Goal: Transaction & Acquisition: Purchase product/service

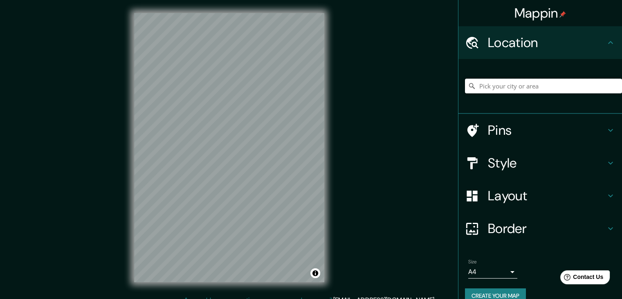
click at [512, 86] on input "Pick your city or area" at bounding box center [543, 86] width 157 height 15
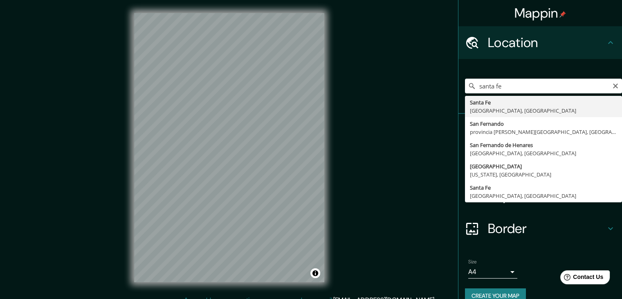
type input "[GEOGRAPHIC_DATA], [GEOGRAPHIC_DATA], [GEOGRAPHIC_DATA]"
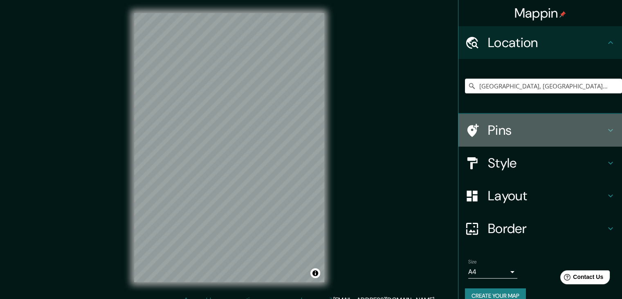
click at [493, 131] on h4 "Pins" at bounding box center [547, 130] width 118 height 16
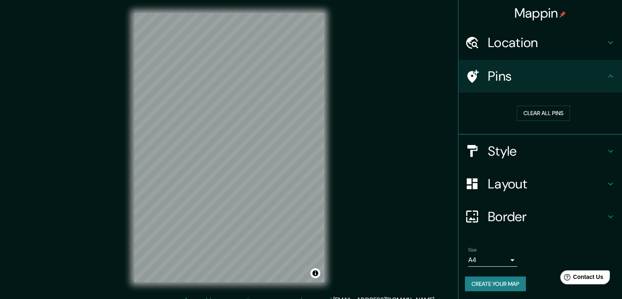
click at [525, 74] on h4 "Pins" at bounding box center [547, 76] width 118 height 16
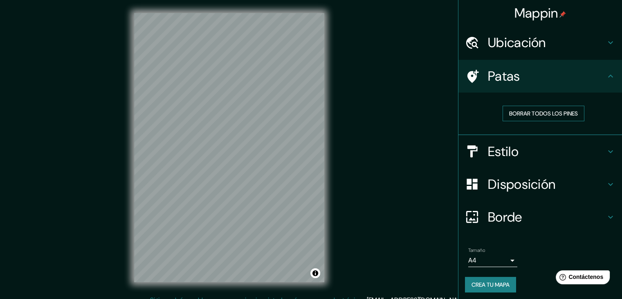
click at [535, 117] on font "Borrar todos los pines" at bounding box center [543, 113] width 69 height 11
click at [540, 112] on font "Borrar todos los pines" at bounding box center [543, 113] width 69 height 7
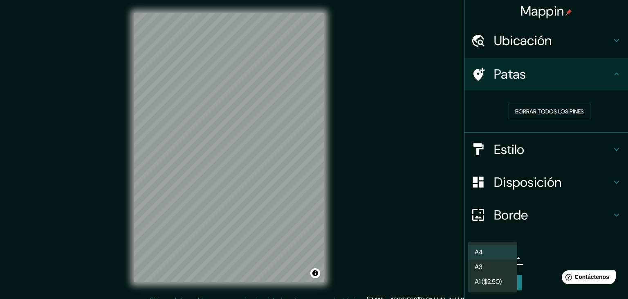
click at [496, 254] on body "Mappin Ubicación [GEOGRAPHIC_DATA], [GEOGRAPHIC_DATA], [GEOGRAPHIC_DATA] Patas …" at bounding box center [314, 149] width 628 height 299
click at [494, 265] on li "A3" at bounding box center [492, 267] width 49 height 15
type input "a4"
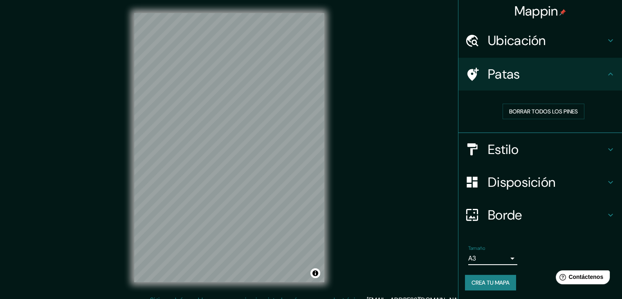
click at [502, 280] on font "Crea tu mapa" at bounding box center [490, 281] width 38 height 7
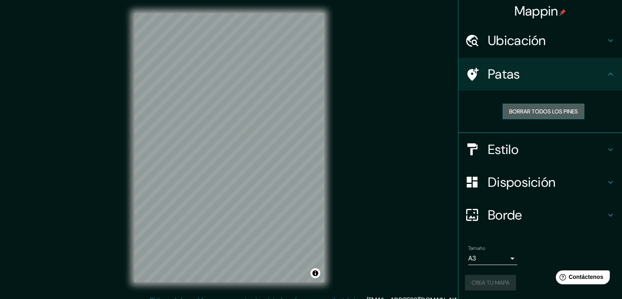
click at [545, 106] on font "Borrar todos los pines" at bounding box center [543, 111] width 69 height 11
click at [514, 84] on div "Patas" at bounding box center [540, 74] width 164 height 33
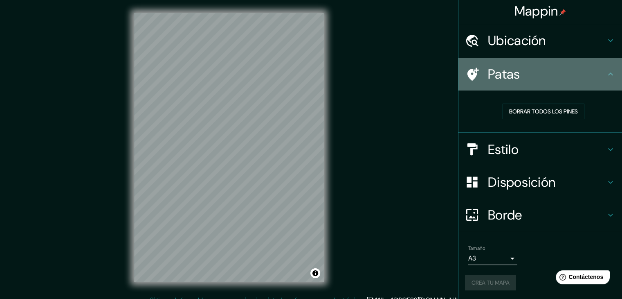
click at [606, 78] on icon at bounding box center [611, 74] width 10 height 10
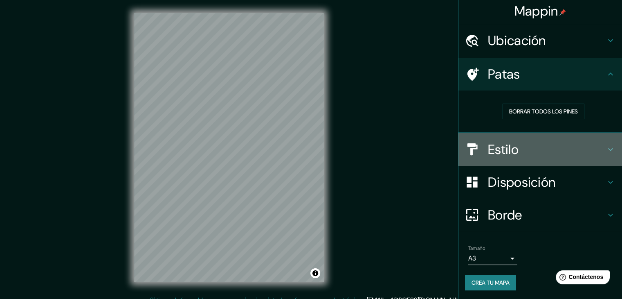
click at [531, 145] on h4 "Estilo" at bounding box center [547, 149] width 118 height 16
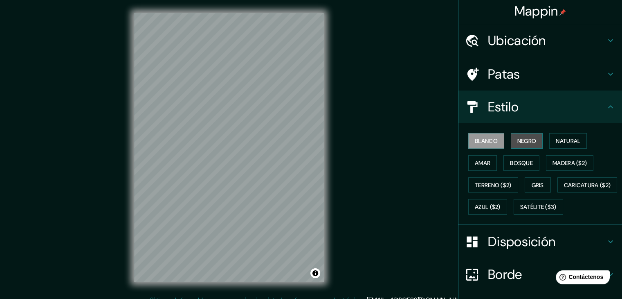
click at [530, 135] on font "Negro" at bounding box center [526, 140] width 19 height 11
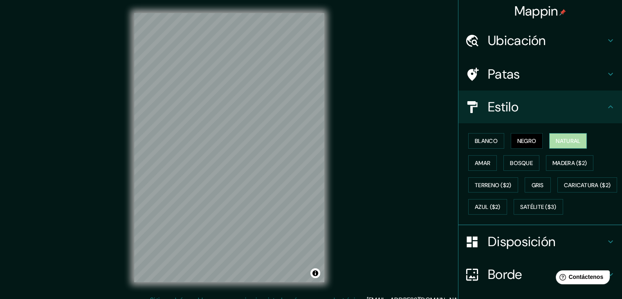
click at [559, 141] on font "Natural" at bounding box center [568, 140] width 25 height 7
click at [525, 179] on button "Gris" at bounding box center [538, 185] width 26 height 16
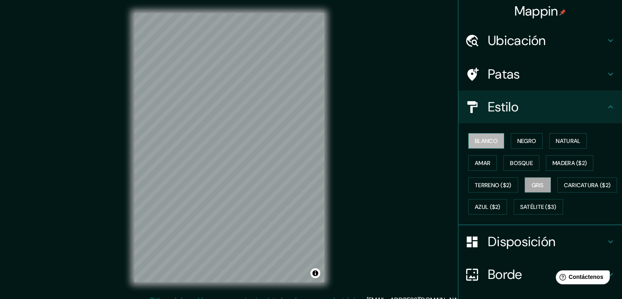
click at [481, 137] on font "Blanco" at bounding box center [486, 140] width 23 height 7
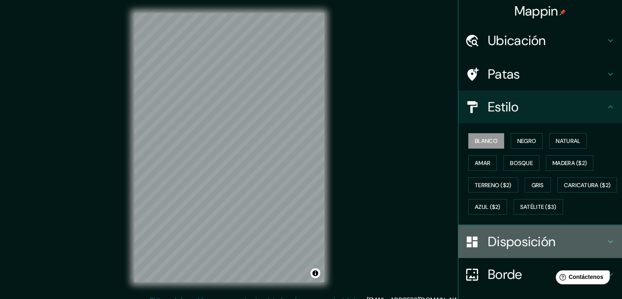
click at [514, 250] on font "Disposición" at bounding box center [521, 241] width 67 height 17
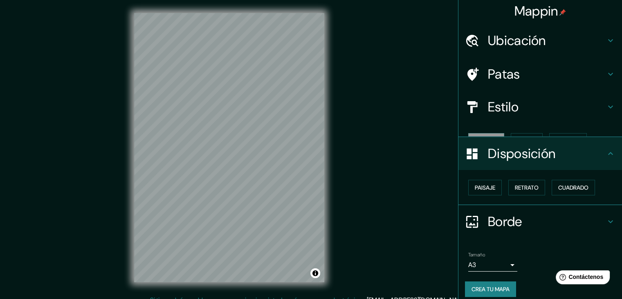
scroll to position [0, 0]
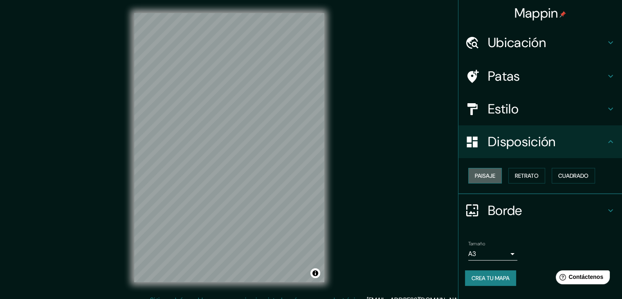
click at [491, 175] on font "Paisaje" at bounding box center [485, 175] width 20 height 7
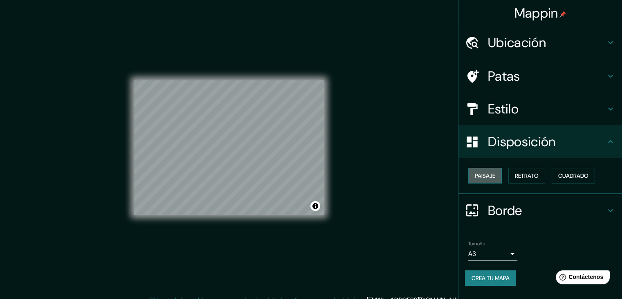
click at [491, 175] on font "Paisaje" at bounding box center [485, 175] width 20 height 7
click at [545, 175] on button "Retrato" at bounding box center [526, 176] width 37 height 16
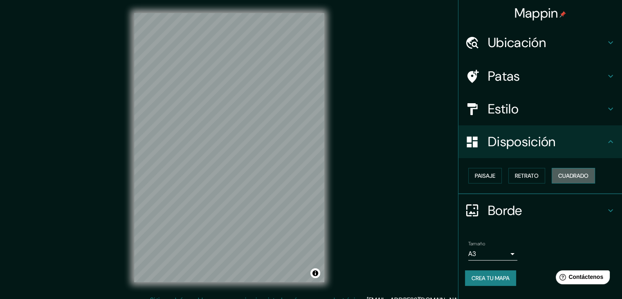
click at [572, 173] on font "Cuadrado" at bounding box center [573, 175] width 30 height 7
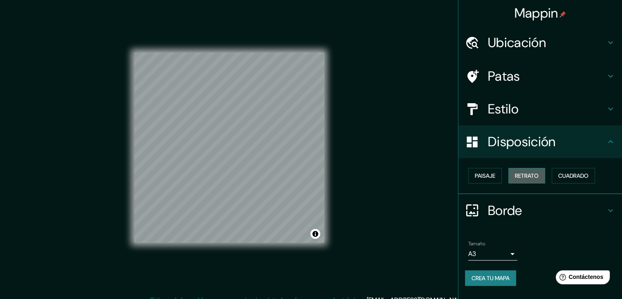
click at [541, 171] on button "Retrato" at bounding box center [526, 176] width 37 height 16
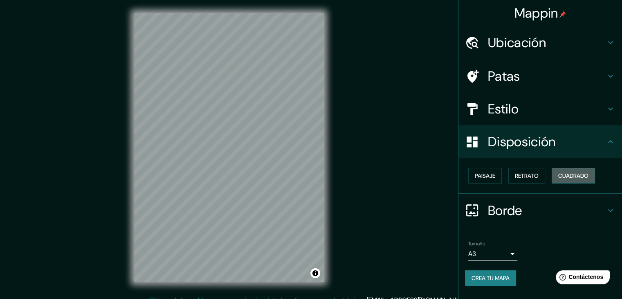
click at [566, 172] on font "Cuadrado" at bounding box center [573, 175] width 30 height 7
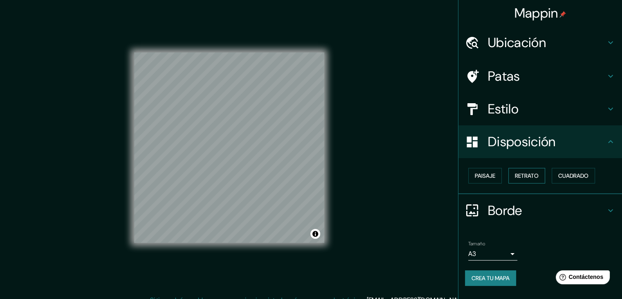
click at [538, 174] on font "Retrato" at bounding box center [527, 175] width 24 height 7
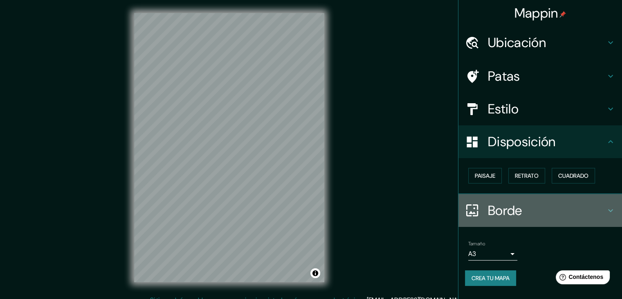
click at [515, 218] on font "Borde" at bounding box center [505, 210] width 34 height 17
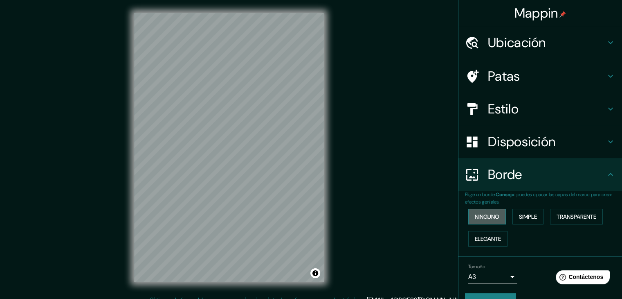
click at [483, 217] on font "Ninguno" at bounding box center [487, 216] width 25 height 7
click at [519, 218] on font "Simple" at bounding box center [528, 216] width 18 height 7
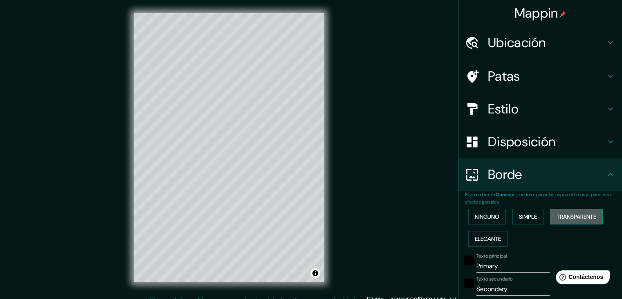
click at [557, 214] on font "Transparente" at bounding box center [577, 216] width 40 height 7
click at [494, 236] on font "Elegante" at bounding box center [488, 238] width 26 height 7
click at [490, 218] on font "Ninguno" at bounding box center [487, 216] width 25 height 7
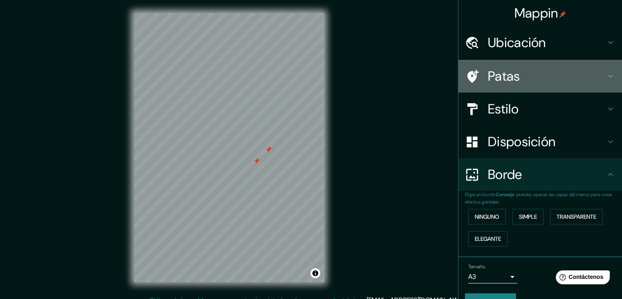
click at [516, 80] on h4 "Patas" at bounding box center [547, 76] width 118 height 16
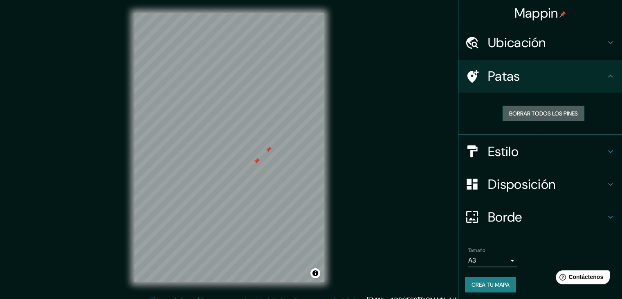
click at [538, 116] on font "Borrar todos los pines" at bounding box center [543, 113] width 69 height 7
click at [480, 281] on font "Crea tu mapa" at bounding box center [490, 284] width 38 height 7
